Goal: Task Accomplishment & Management: Complete application form

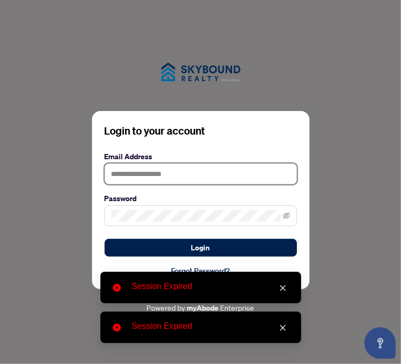
click at [224, 175] on input "text" at bounding box center [201, 173] width 192 height 21
type input "**********"
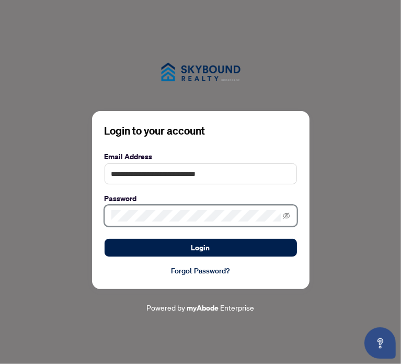
click at [105, 239] on button "Login" at bounding box center [201, 248] width 192 height 18
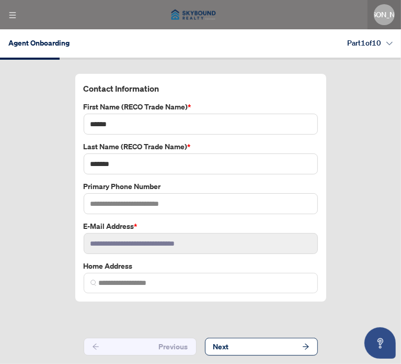
click at [291, 343] on button "Next" at bounding box center [261, 346] width 113 height 18
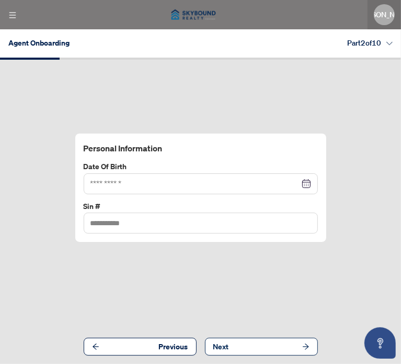
click at [291, 343] on button "Next" at bounding box center [261, 346] width 113 height 18
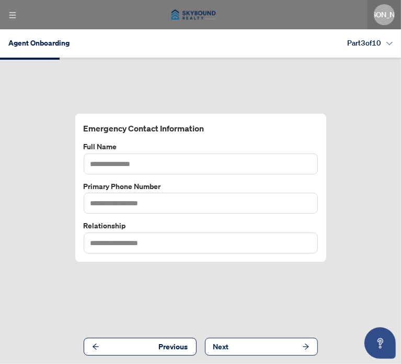
click at [291, 343] on button "Next" at bounding box center [261, 346] width 113 height 18
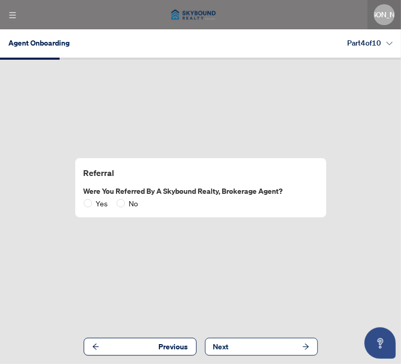
click at [291, 343] on button "Next" at bounding box center [261, 346] width 113 height 18
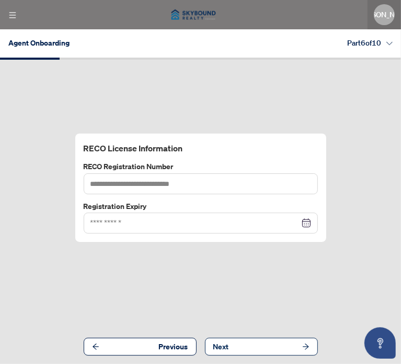
click at [291, 343] on button "Next" at bounding box center [261, 346] width 113 height 18
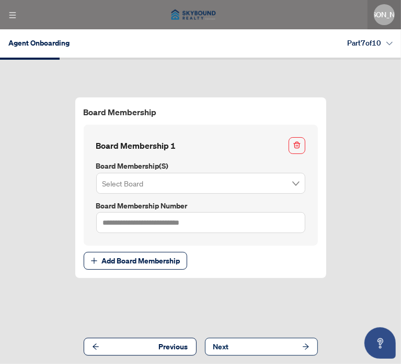
click at [291, 343] on button "Next" at bounding box center [261, 346] width 113 height 18
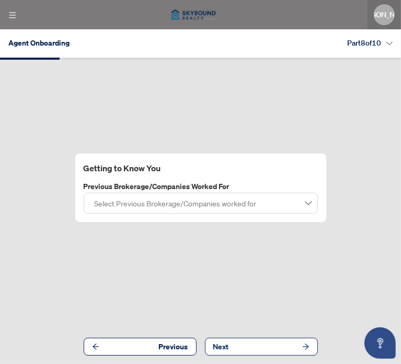
click at [291, 343] on button "Next" at bounding box center [261, 346] width 113 height 18
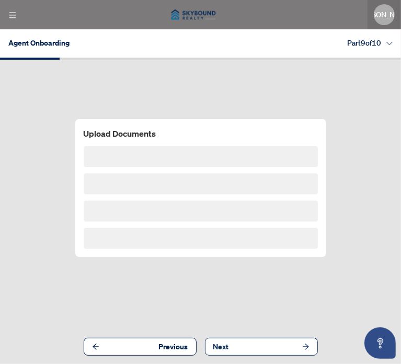
click at [291, 343] on button "Next" at bounding box center [261, 346] width 113 height 18
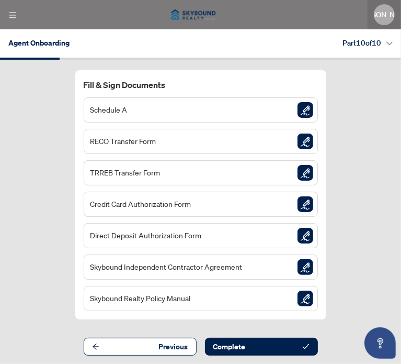
click at [139, 350] on button "Previous" at bounding box center [140, 346] width 113 height 18
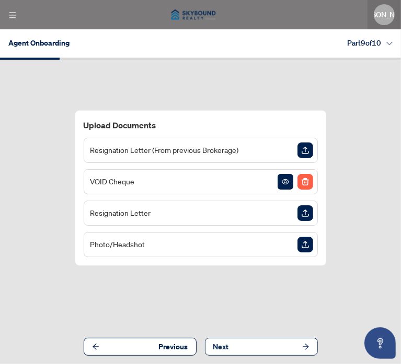
click at [263, 346] on button "Next" at bounding box center [261, 346] width 113 height 18
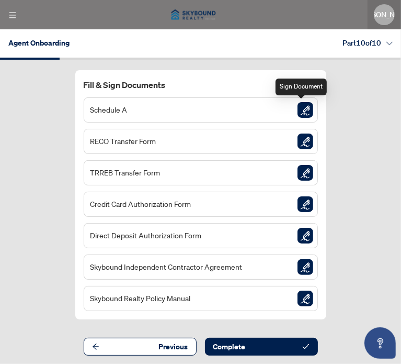
click at [301, 108] on img "Sign Document" at bounding box center [306, 110] width 16 height 16
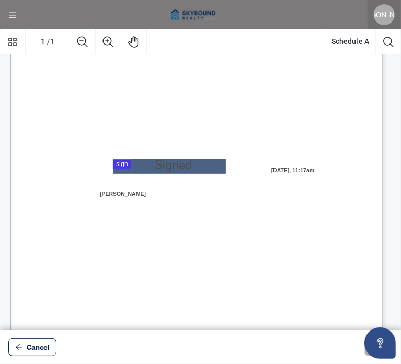
scroll to position [227, 0]
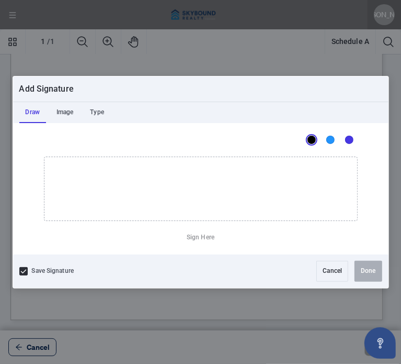
click at [184, 127] on div at bounding box center [200, 179] width 401 height 301
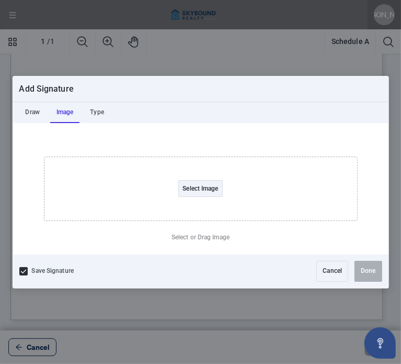
click at [71, 108] on div "Image" at bounding box center [65, 112] width 30 height 21
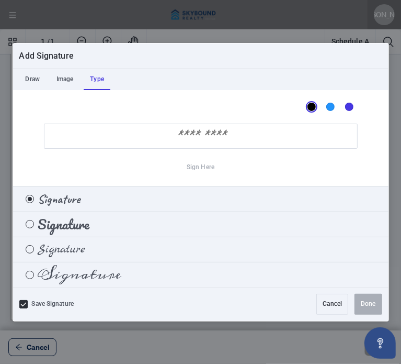
click at [90, 108] on div "Draw Image Type Sign Here Signature Signature Signature Signature" at bounding box center [201, 178] width 376 height 218
click at [228, 125] on input "Sign Here" at bounding box center [201, 135] width 314 height 25
click at [90, 270] on span "Signature" at bounding box center [80, 274] width 84 height 12
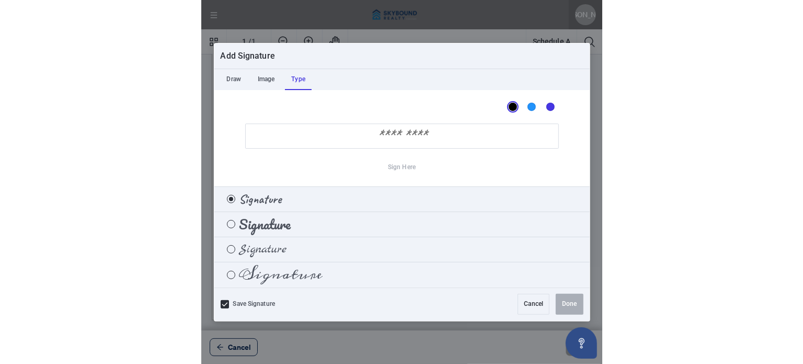
scroll to position [5, 0]
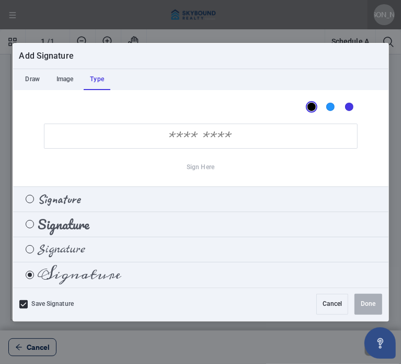
click at [180, 138] on input "Sign Here" at bounding box center [201, 135] width 314 height 25
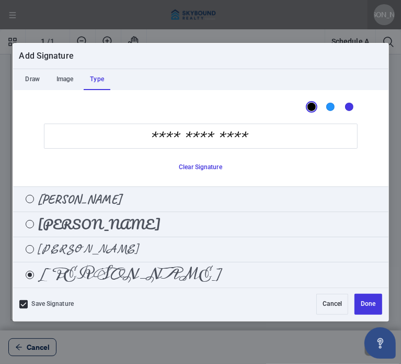
type input "**********"
click at [373, 301] on button "Done" at bounding box center [368, 303] width 27 height 21
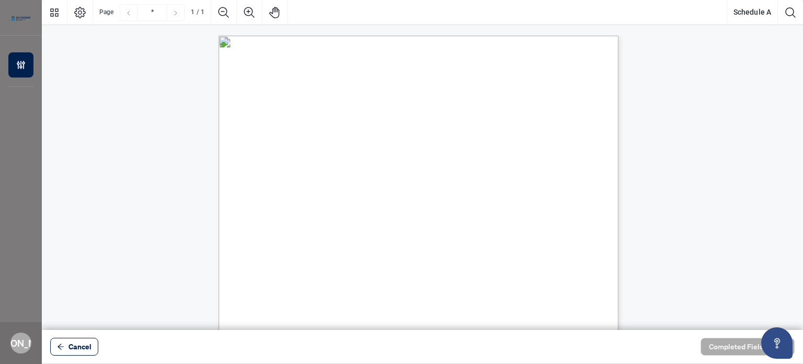
scroll to position [234, 0]
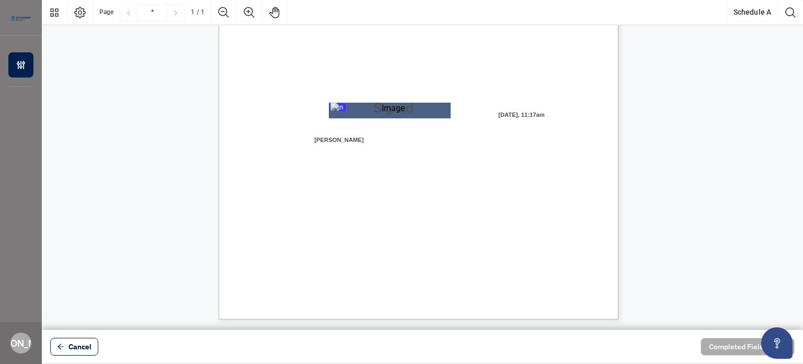
drag, startPoint x: 778, startPoint y: 343, endPoint x: 755, endPoint y: 277, distance: 69.8
click at [401, 277] on body "ACCOUNT Agent Onboarding [PERSON_NAME] Andrada [EMAIL_ADDRESS][DOMAIN_NAME] [PE…" at bounding box center [401, 182] width 803 height 364
click at [401, 277] on div "SCHEDULE A – COMMISSION PLAN AND FEE SCHEDULE This Schedule forms part of the I…" at bounding box center [423, 55] width 762 height 528
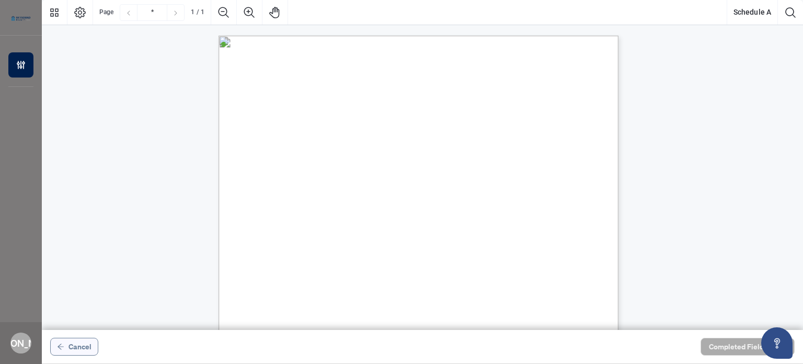
drag, startPoint x: 66, startPoint y: 334, endPoint x: 63, endPoint y: 353, distance: 19.0
click at [64, 350] on div "Cancel Completed Fields 1 of 2" at bounding box center [423, 346] width 762 height 33
click at [63, 353] on span "button" at bounding box center [60, 346] width 7 height 17
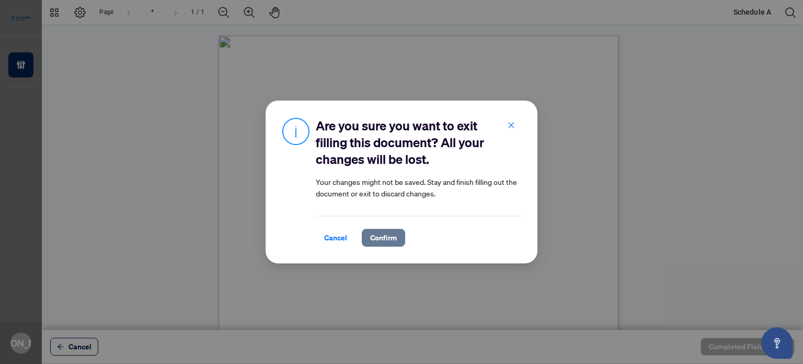
click at [377, 240] on span "Confirm" at bounding box center [383, 237] width 27 height 17
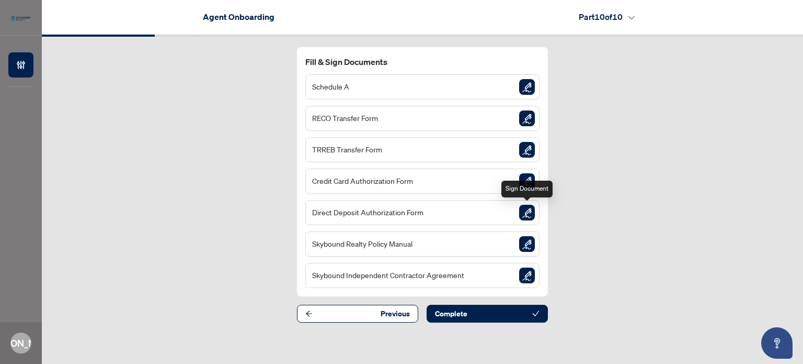
click at [401, 213] on img "Sign Document" at bounding box center [527, 213] width 16 height 16
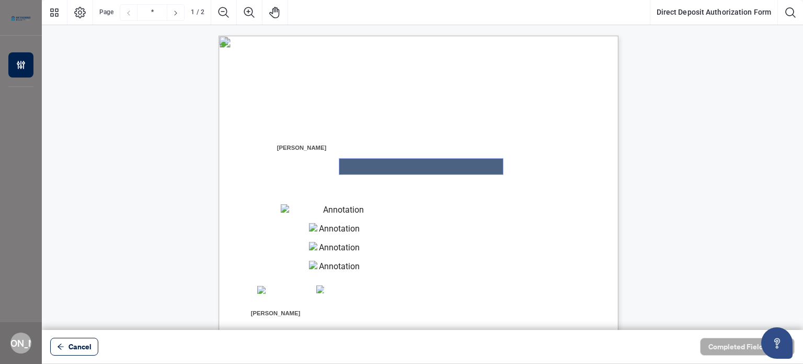
click at [380, 164] on textarea "01K45D6WCC2R8M9825WWXSRENH" at bounding box center [421, 166] width 164 height 16
type textarea "****"
click at [280, 202] on span "BANK NAME" at bounding box center [264, 205] width 32 height 6
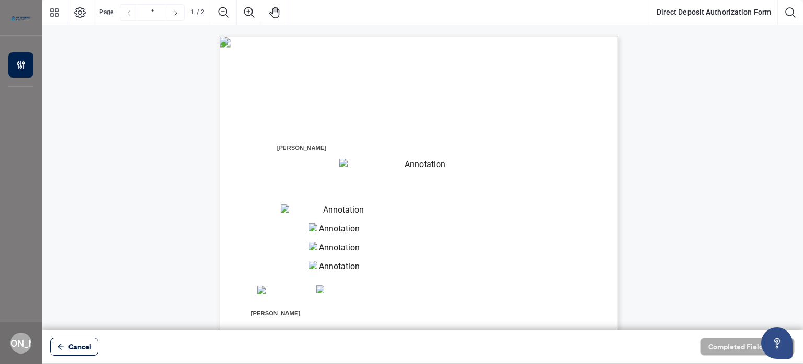
click at [350, 211] on textarea "01K45D71NAX098KZCB0SM4SG2R" at bounding box center [339, 212] width 117 height 16
type textarea "****"
click at [336, 230] on textarea "01K45D77ZRMN693ATPFAF2HAE2" at bounding box center [335, 231] width 52 height 16
type textarea "****"
click at [327, 251] on textarea "01K45D7BVYNVB0A5E5DTXZ262M" at bounding box center [335, 250] width 52 height 16
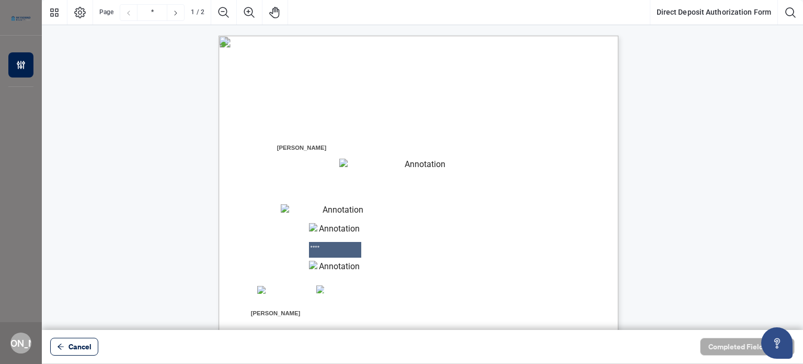
type textarea "****"
click at [327, 275] on textarea "01K45D7M05XE9ASZHZ2AAW7PA1" at bounding box center [335, 268] width 52 height 16
type textarea "****"
click at [261, 293] on span "☐" at bounding box center [260, 289] width 5 height 11
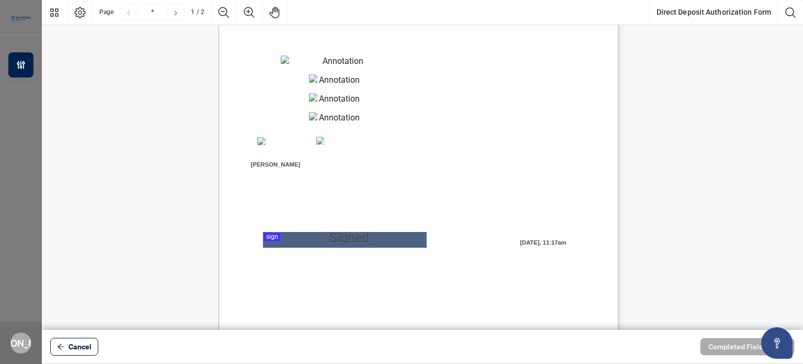
scroll to position [209, 0]
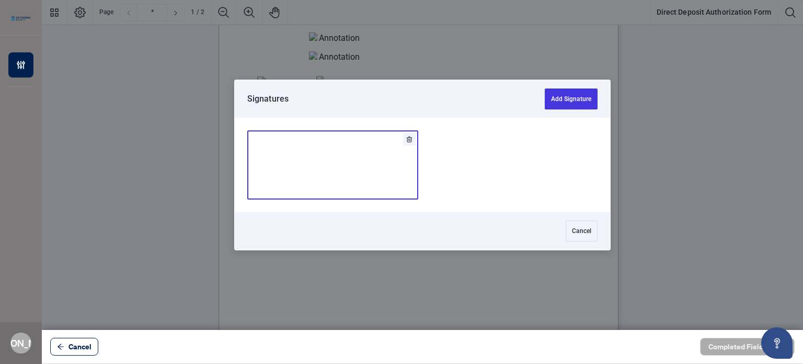
click at [316, 177] on div at bounding box center [423, 165] width 762 height 330
click at [339, 165] on img "Add Signature" at bounding box center [333, 165] width 31 height 12
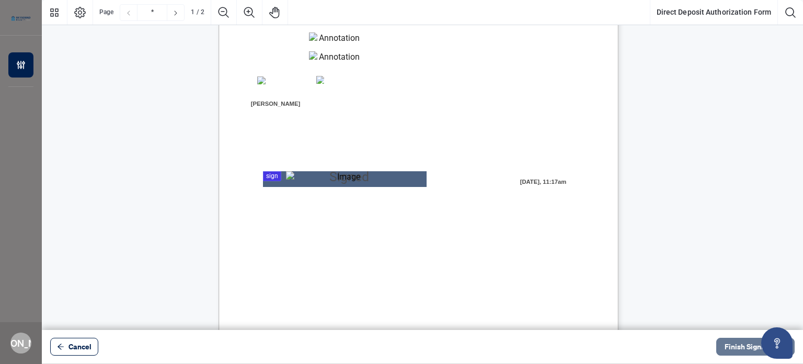
click at [401, 343] on button "Finish Signing" at bounding box center [756, 346] width 78 height 18
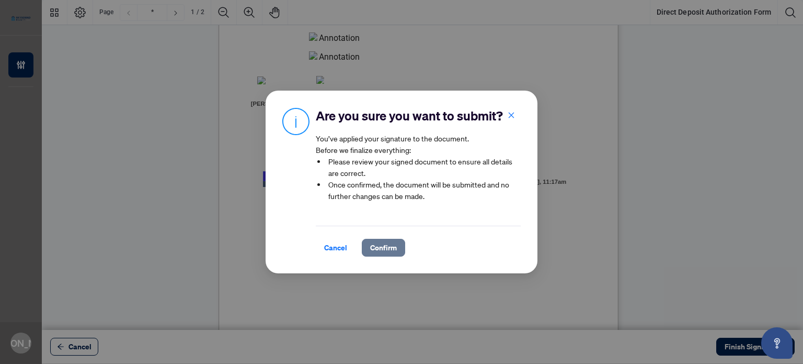
click at [394, 245] on span "Confirm" at bounding box center [383, 247] width 27 height 17
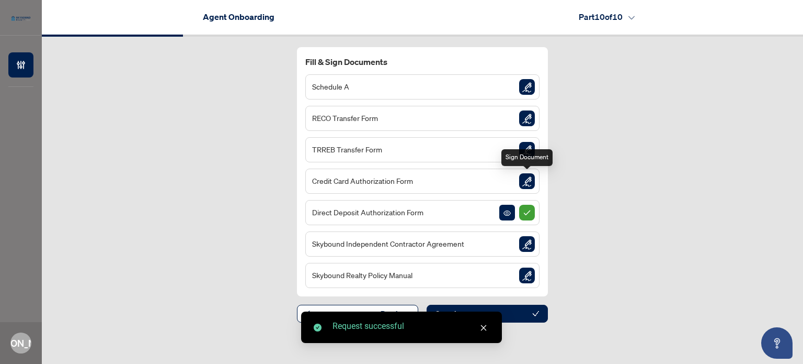
click at [401, 178] on img "Sign Document" at bounding box center [527, 181] width 16 height 16
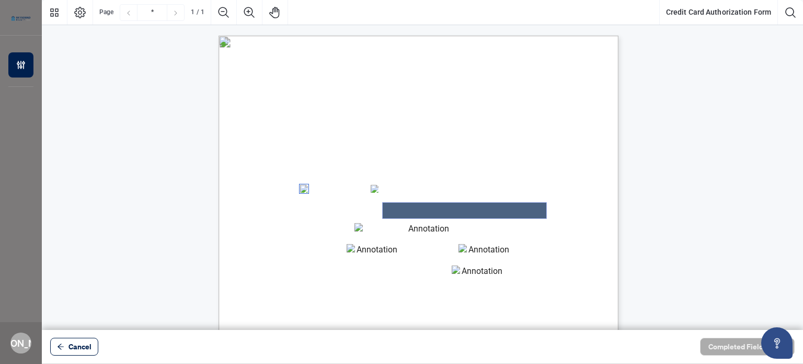
click at [401, 211] on textarea "01K45D4SVT1BZWT2AZ1FT0GRE8" at bounding box center [465, 210] width 164 height 16
type textarea "****"
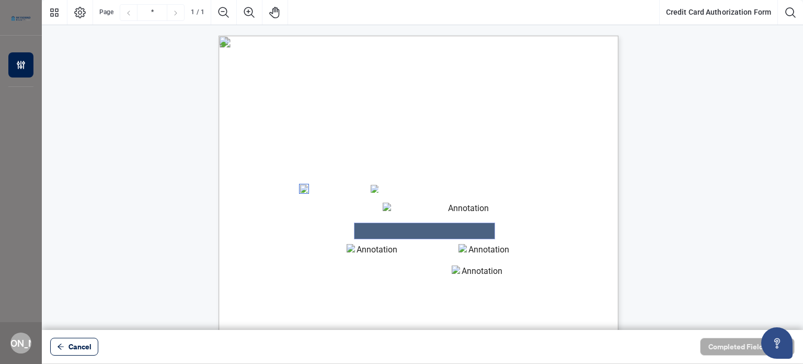
click at [375, 226] on textarea "01K45D50JC1KCVMHFMP4EDJSMK" at bounding box center [425, 231] width 140 height 16
type textarea "****"
click at [363, 254] on textarea "01K45D5832VQFFDW5KJ4HMYBXK" at bounding box center [373, 252] width 52 height 16
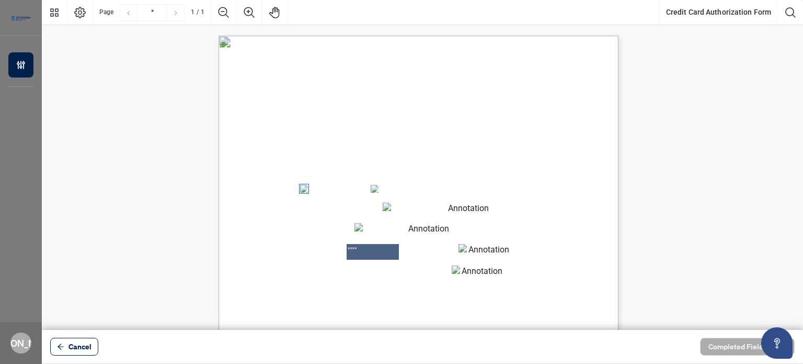
type textarea "****"
click at [401, 245] on textarea "01K45D5EDZCB6P301RZ00PF98R" at bounding box center [485, 252] width 52 height 16
type textarea "****"
click at [401, 278] on textarea "01K45D5HWM8616059FZFB3YNC5" at bounding box center [478, 273] width 52 height 16
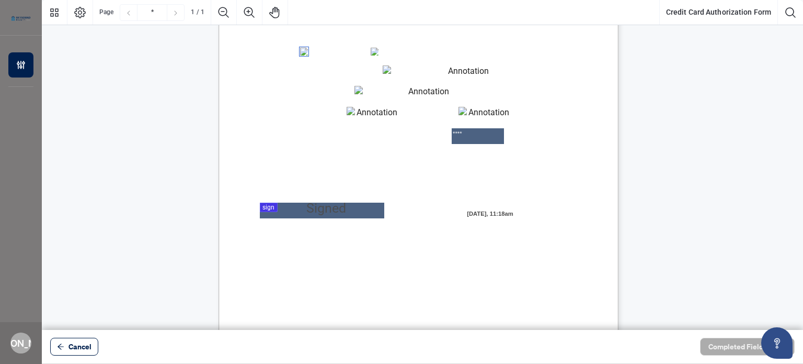
scroll to position [234, 0]
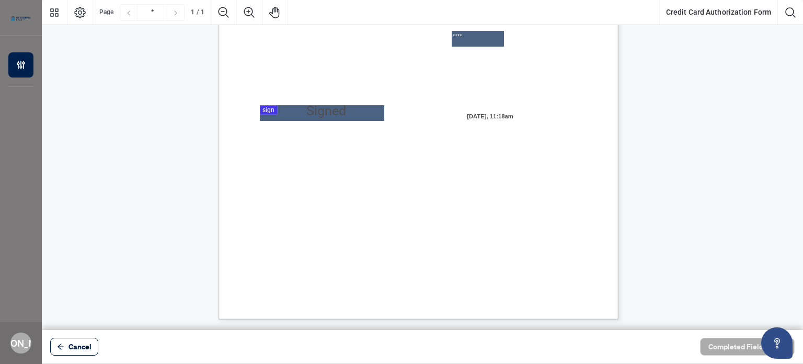
type textarea "****"
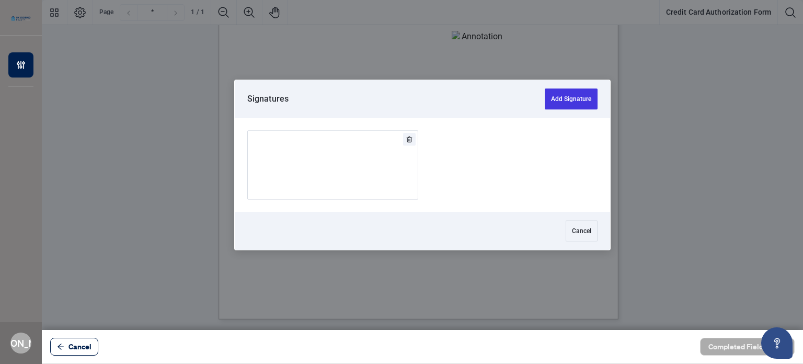
click at [305, 115] on div at bounding box center [423, 165] width 762 height 330
click at [347, 162] on img "Add Signature" at bounding box center [333, 165] width 31 height 12
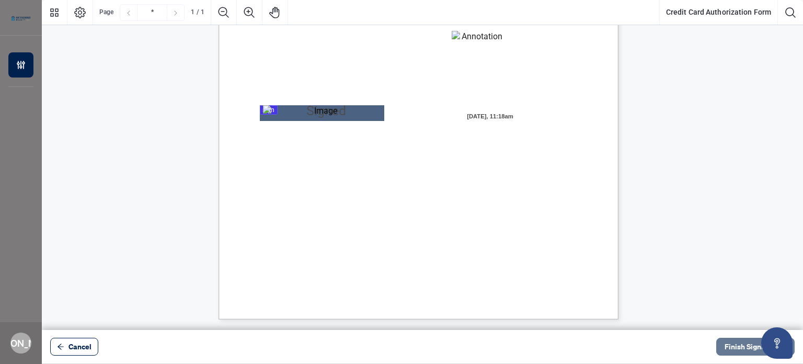
click at [401, 349] on span "Finish Signing" at bounding box center [748, 346] width 47 height 17
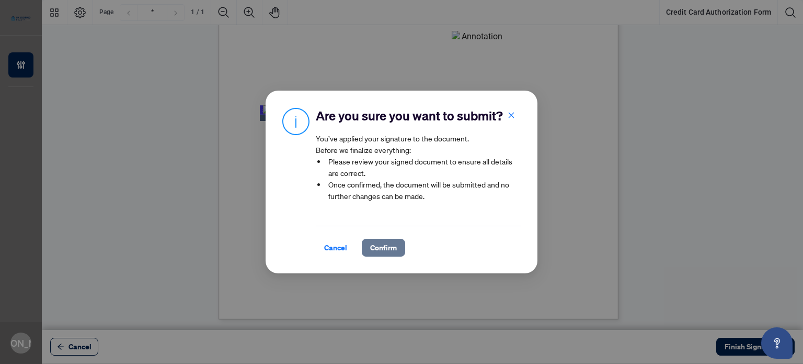
click at [383, 249] on span "Confirm" at bounding box center [383, 247] width 27 height 17
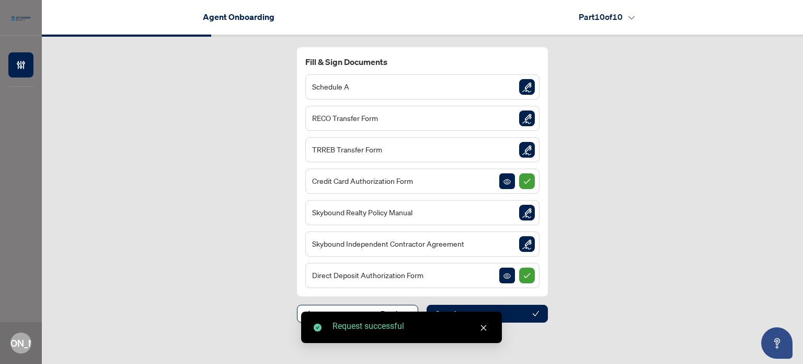
click at [401, 87] on img "Sign Document" at bounding box center [527, 87] width 16 height 16
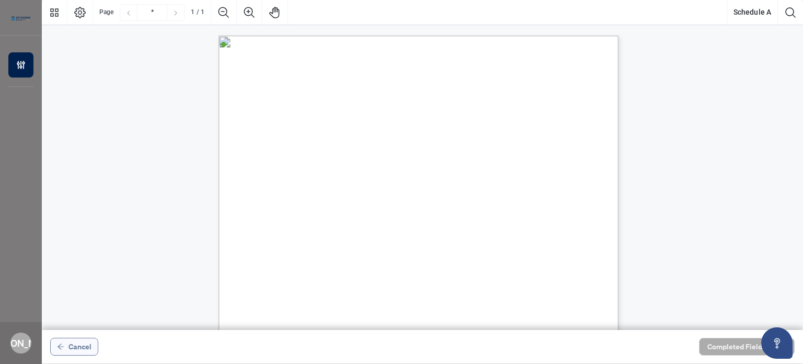
click at [70, 350] on span "Cancel" at bounding box center [80, 346] width 23 height 17
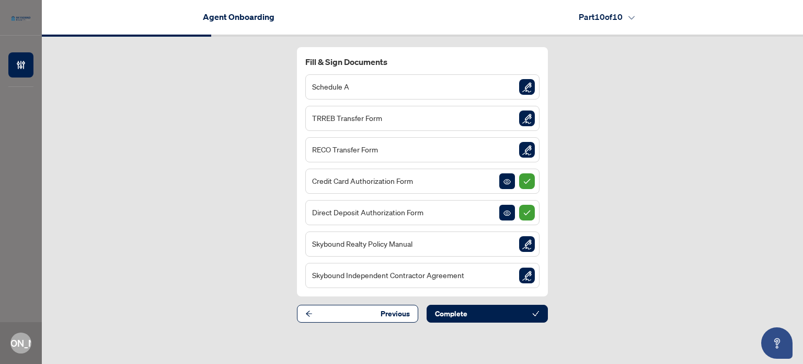
click at [401, 320] on div "Fill & Sign Documents Schedule A TRREB Transfer Form RECO Transfer Form Credit …" at bounding box center [423, 185] width 762 height 296
click at [401, 313] on button "Complete" at bounding box center [487, 313] width 121 height 18
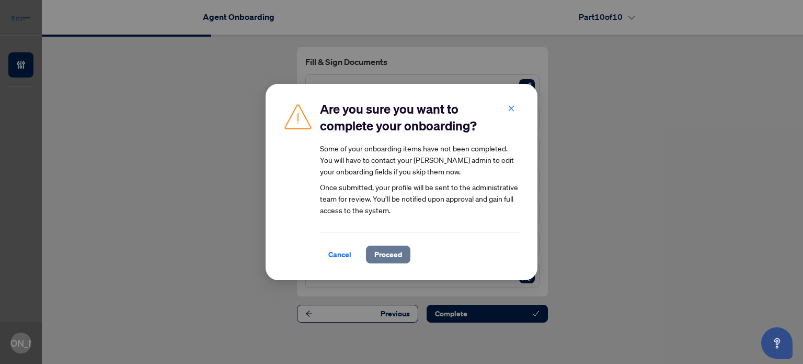
click at [400, 247] on span "Proceed" at bounding box center [389, 254] width 28 height 17
